Goal: Communication & Community: Participate in discussion

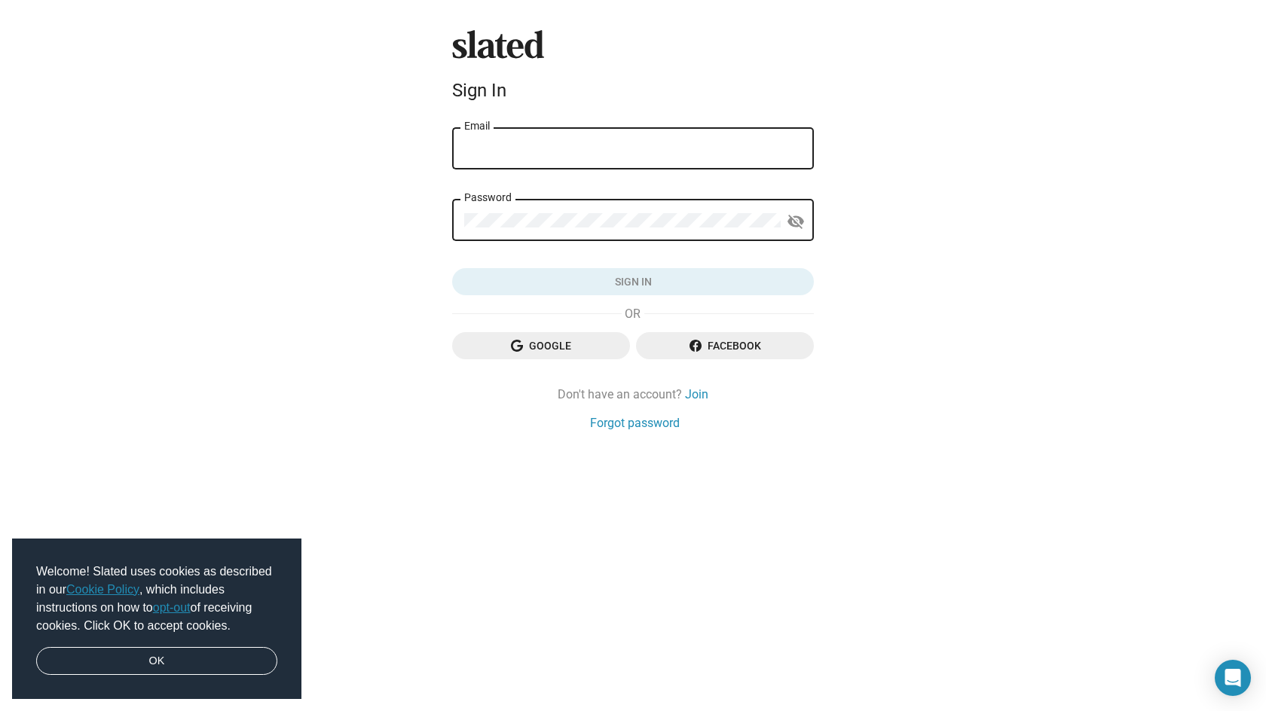
type input "[PERSON_NAME][EMAIL_ADDRESS][DOMAIN_NAME]"
click at [633, 282] on button "Sign in" at bounding box center [633, 281] width 362 height 27
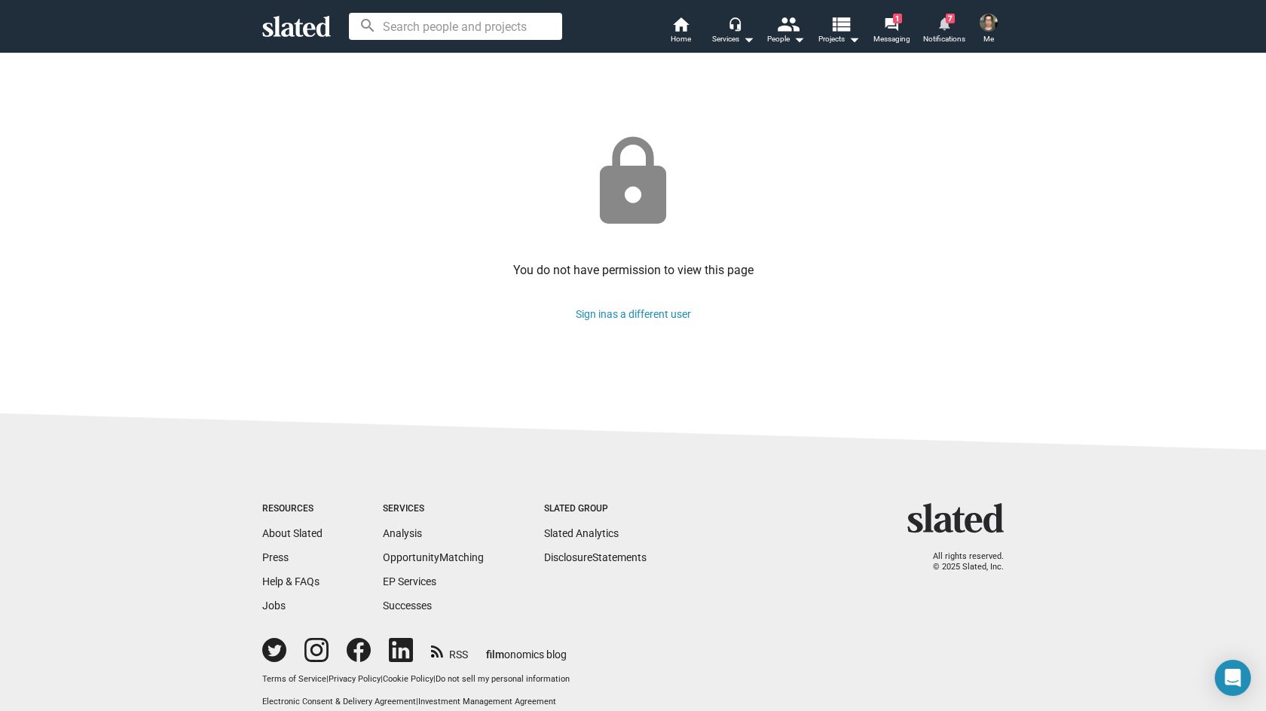
click at [936, 23] on link "notifications 7 Notifications" at bounding box center [944, 31] width 53 height 33
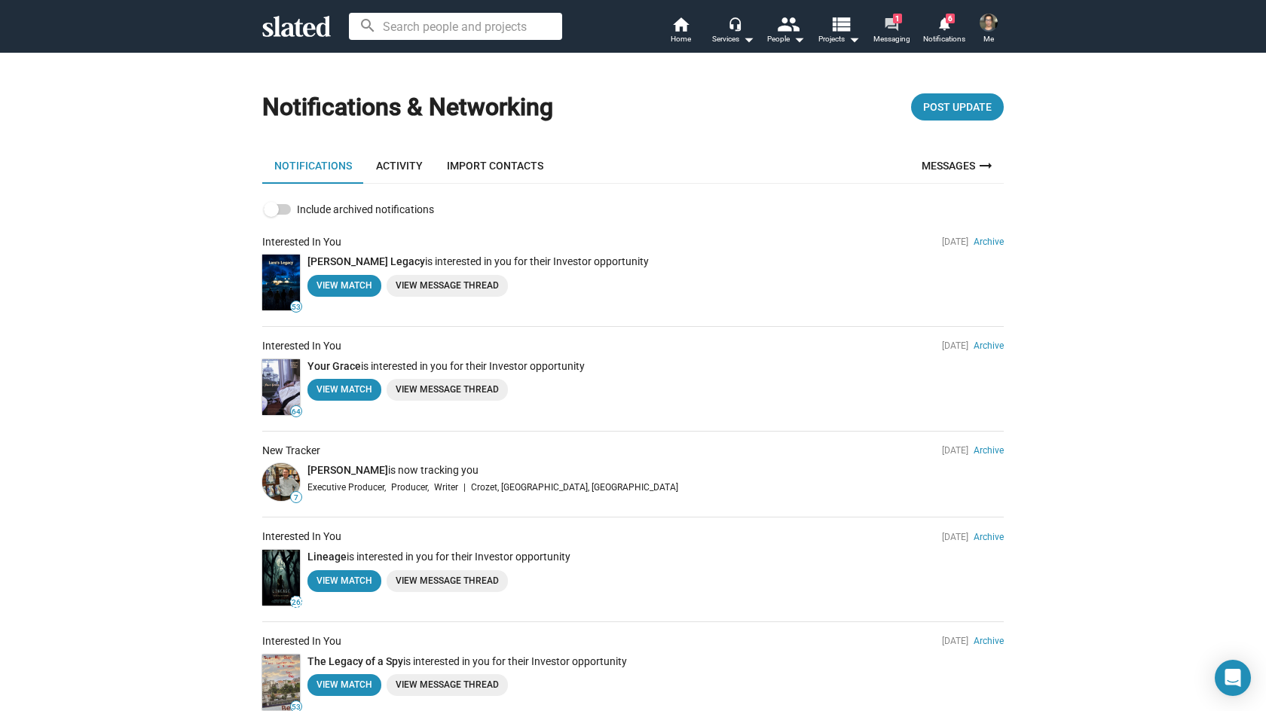
click at [888, 36] on span "Messaging" at bounding box center [891, 39] width 37 height 18
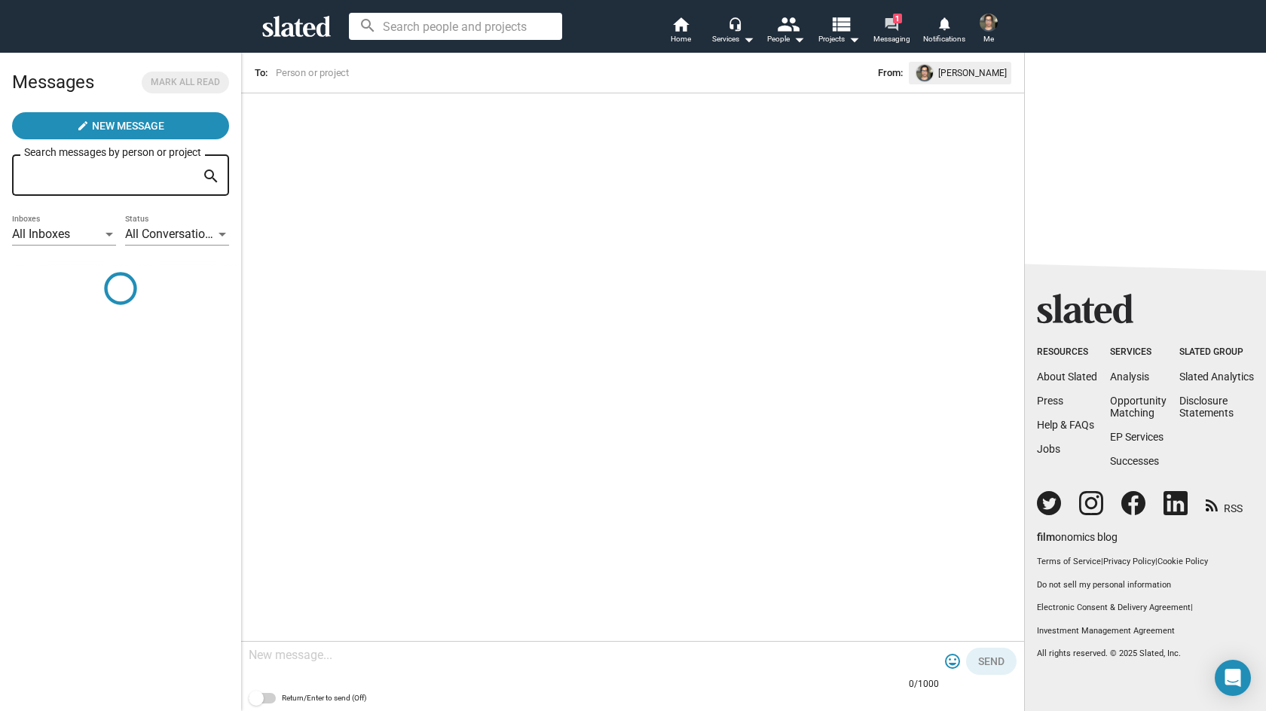
click at [890, 31] on mat-icon "forum" at bounding box center [891, 24] width 14 height 14
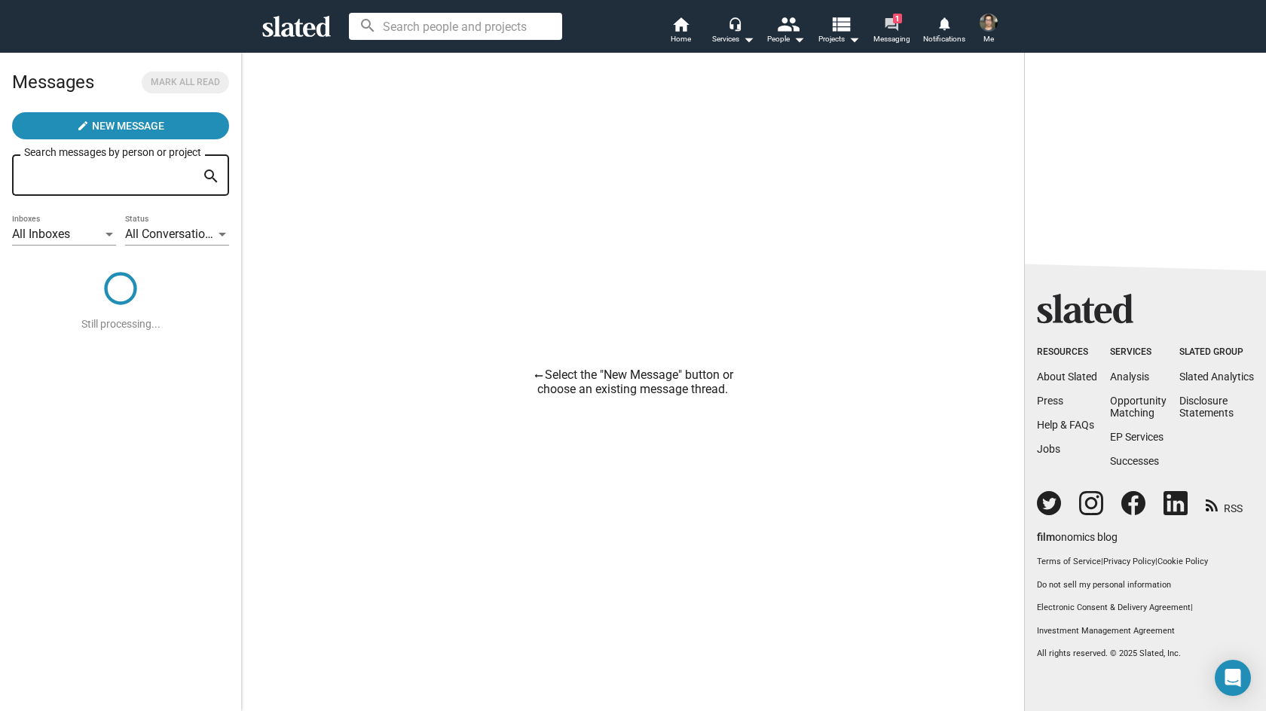
click at [898, 36] on span "Messaging" at bounding box center [891, 39] width 37 height 18
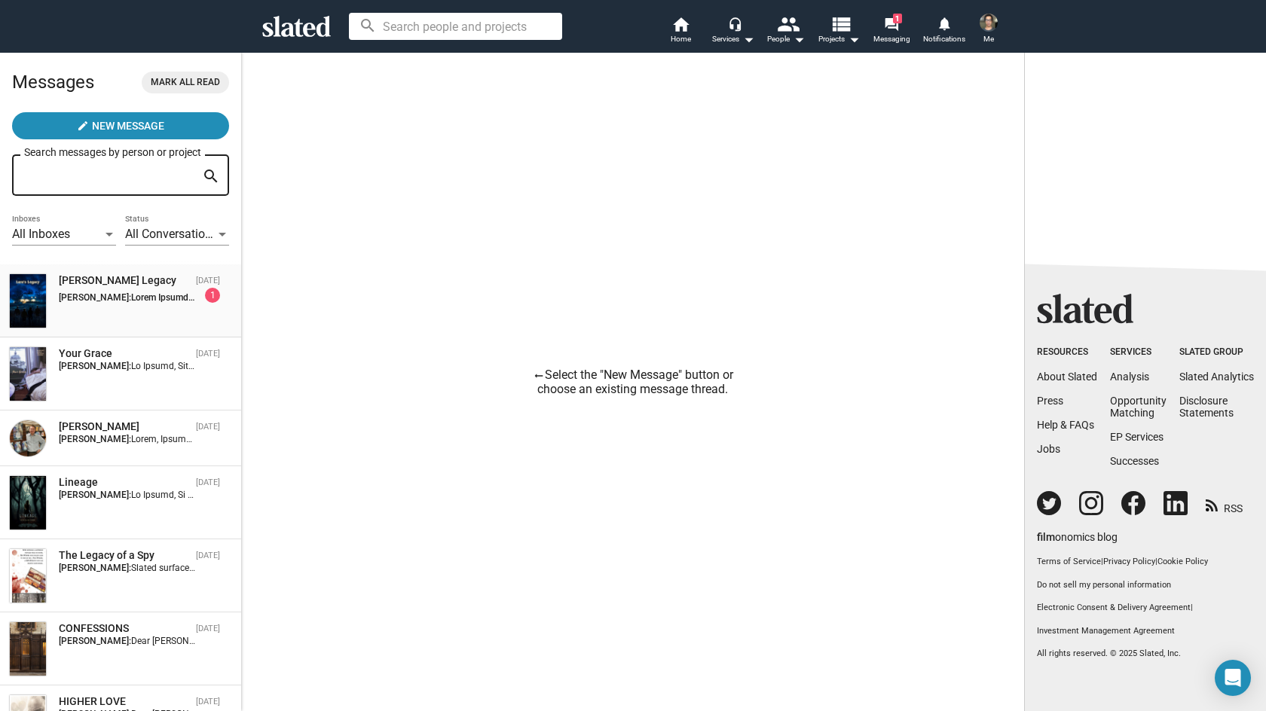
click at [173, 323] on div "Lara's Legacy Aug 23 Aneesh Mehta: 1" at bounding box center [120, 300] width 223 height 55
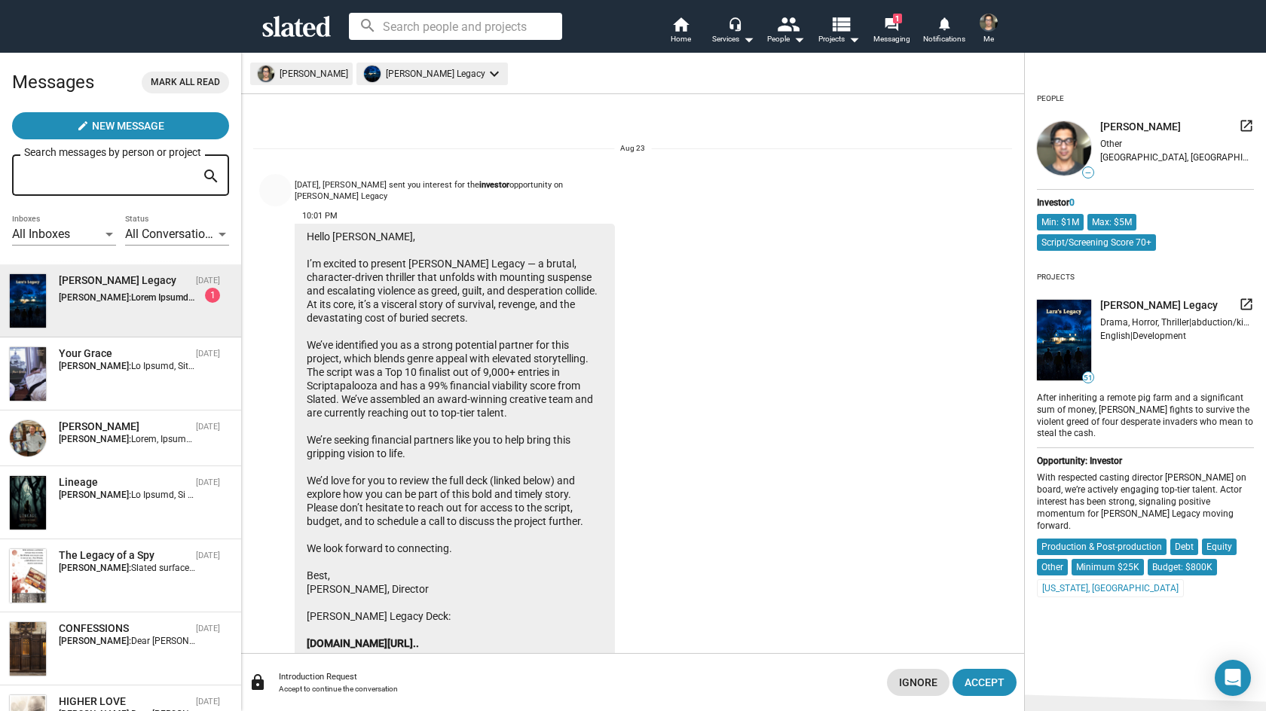
scroll to position [37, 0]
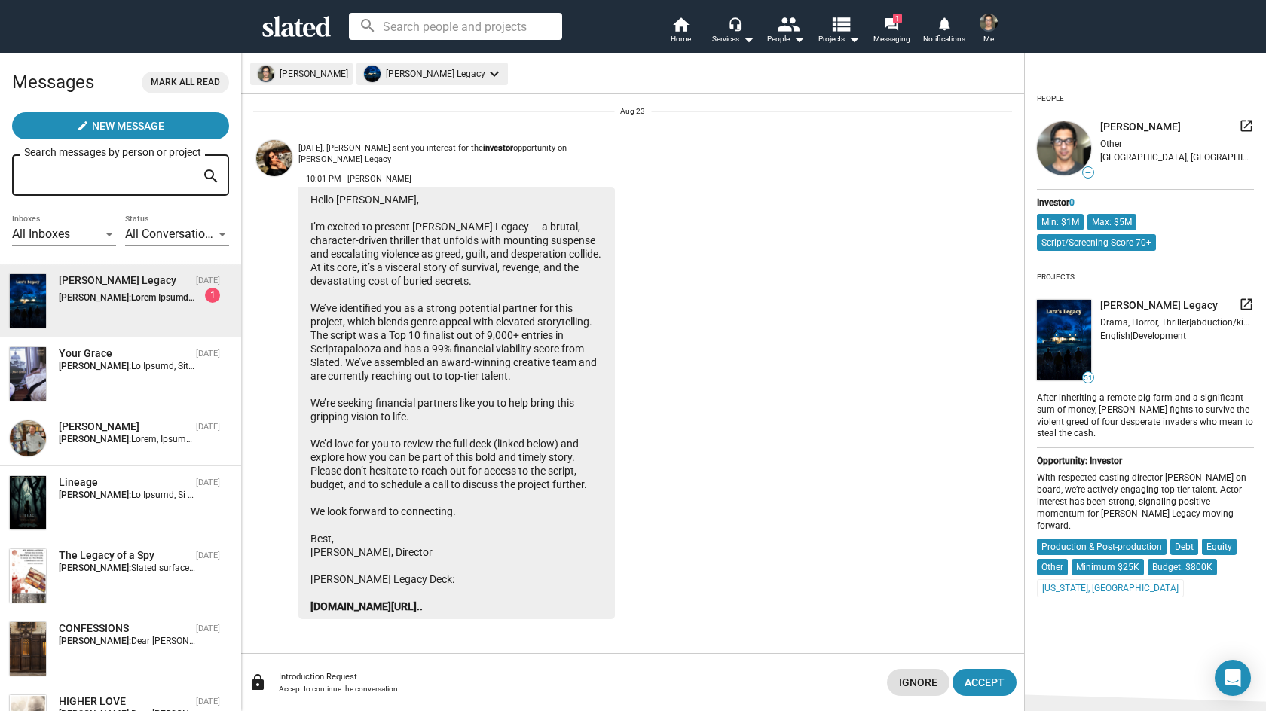
click at [1057, 341] on img at bounding box center [1064, 340] width 54 height 81
click at [1083, 331] on img at bounding box center [1064, 340] width 54 height 81
click at [1076, 331] on img at bounding box center [1064, 340] width 54 height 81
click at [1121, 308] on span "Lara's Legacy" at bounding box center [1159, 305] width 118 height 14
